Goal: Find specific page/section: Find specific page/section

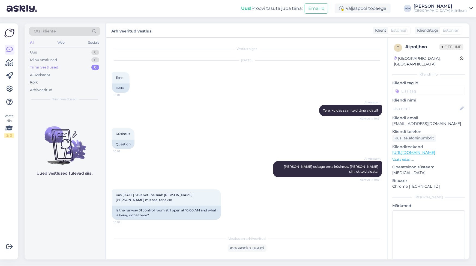
scroll to position [912, 0]
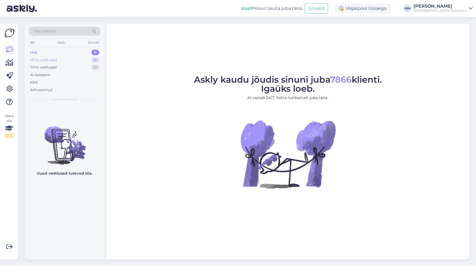
click at [43, 61] on div "Minu vestlused" at bounding box center [43, 59] width 27 height 5
click at [42, 62] on div "Minu vestlused 0" at bounding box center [64, 60] width 71 height 8
